Goal: Transaction & Acquisition: Purchase product/service

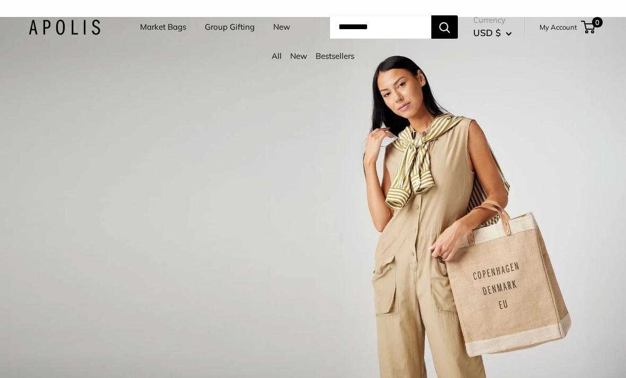
click at [170, 30] on link "Market Bags" at bounding box center [163, 27] width 46 height 15
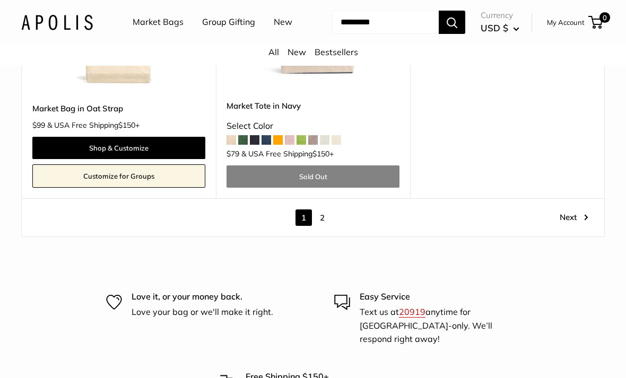
scroll to position [5318, 0]
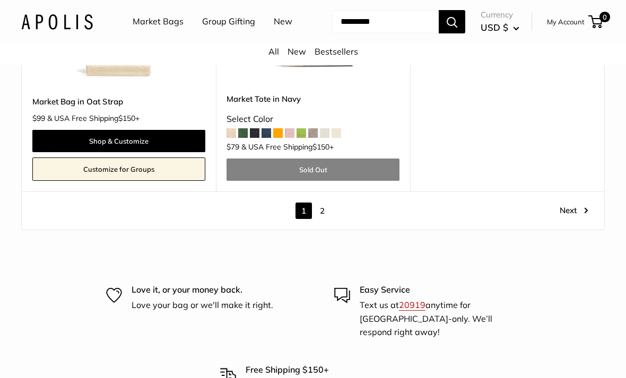
click at [578, 218] on link "Next" at bounding box center [573, 211] width 29 height 16
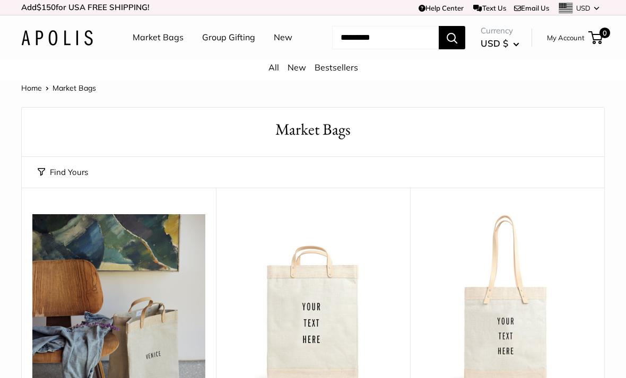
click at [274, 46] on link "New" at bounding box center [283, 38] width 19 height 16
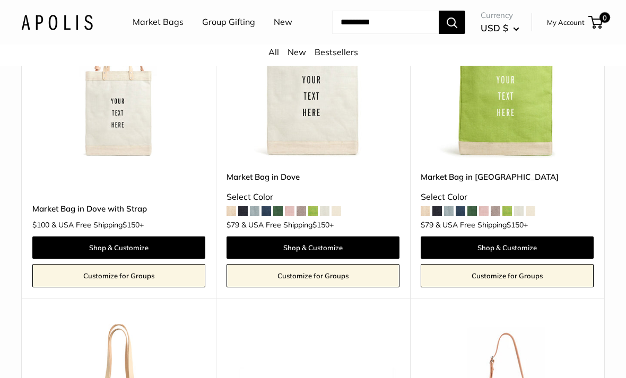
scroll to position [2187, 0]
